Goal: Entertainment & Leisure: Browse casually

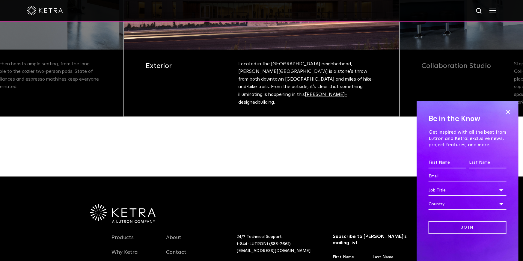
scroll to position [200, 0]
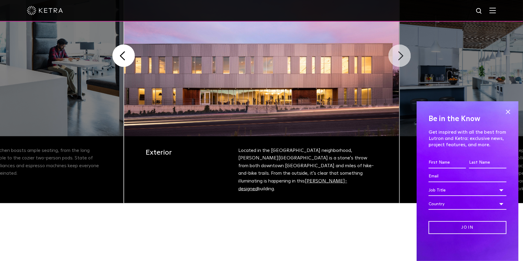
click at [395, 53] on button "Next" at bounding box center [400, 56] width 22 height 22
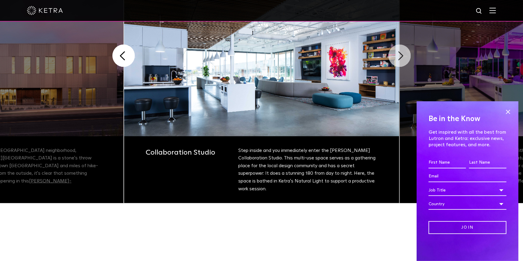
click at [395, 53] on button "Next" at bounding box center [400, 56] width 22 height 22
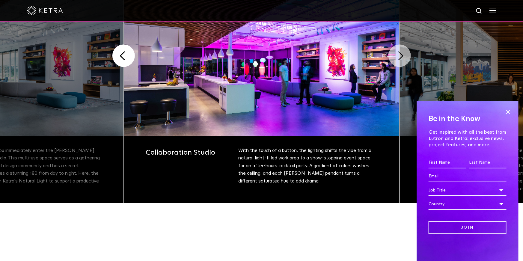
click at [395, 53] on button "Next" at bounding box center [400, 56] width 22 height 22
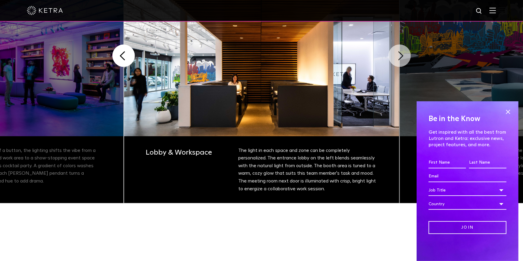
click at [395, 53] on button "Next" at bounding box center [400, 56] width 22 height 22
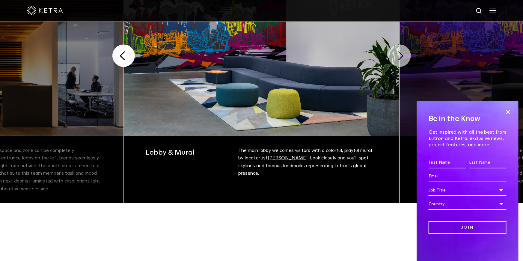
click at [396, 53] on button "Next" at bounding box center [400, 56] width 22 height 22
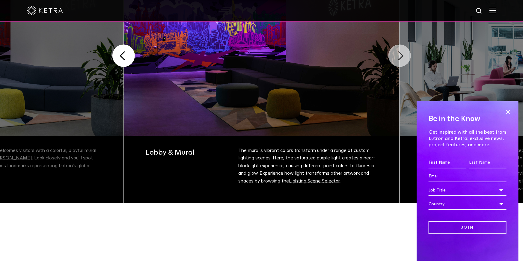
click at [396, 53] on button "Next" at bounding box center [400, 56] width 22 height 22
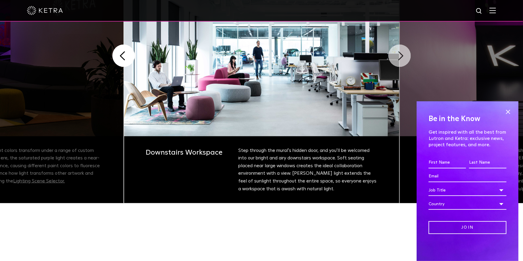
click at [397, 53] on button "Next" at bounding box center [400, 56] width 22 height 22
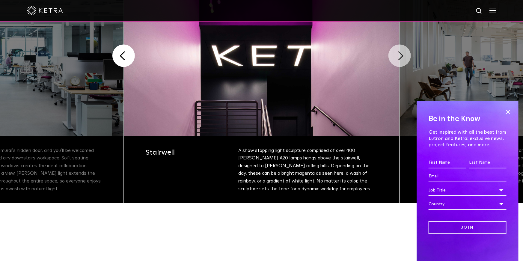
click at [397, 53] on button "Next" at bounding box center [400, 56] width 22 height 22
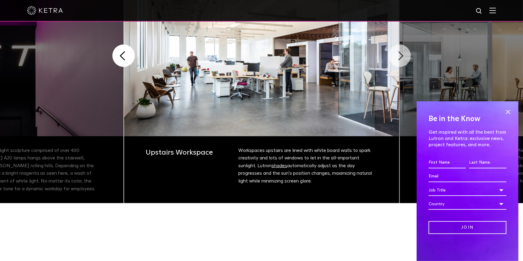
click at [397, 53] on button "Next" at bounding box center [400, 56] width 22 height 22
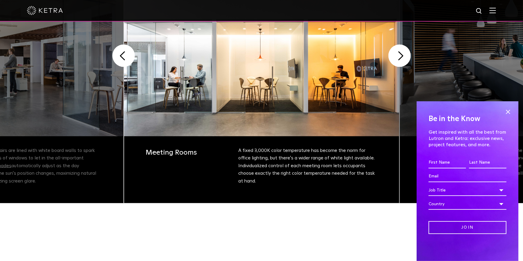
scroll to position [183, 0]
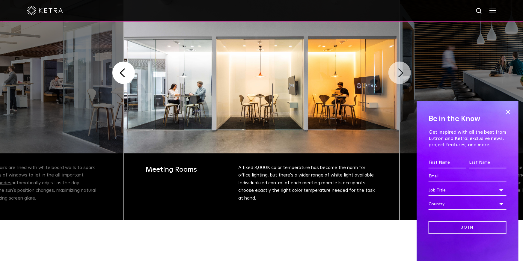
click at [401, 71] on button "Next" at bounding box center [400, 73] width 22 height 22
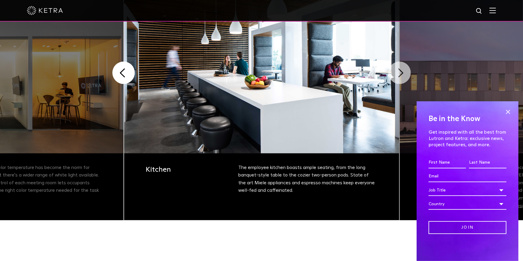
click at [398, 71] on button "Next" at bounding box center [400, 73] width 22 height 22
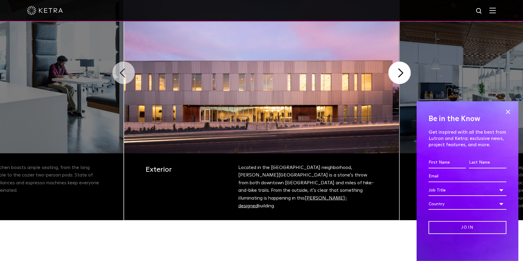
click at [118, 67] on button "Previous" at bounding box center [123, 73] width 22 height 22
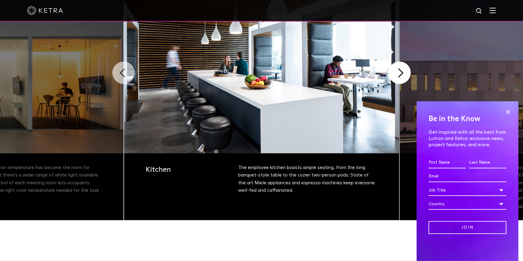
click at [131, 73] on button "Previous" at bounding box center [123, 73] width 22 height 22
